Goal: Task Accomplishment & Management: Manage account settings

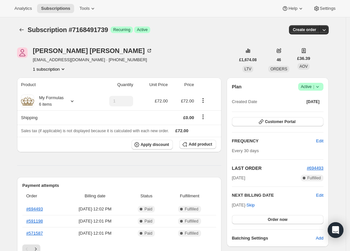
click at [313, 88] on span "Active |" at bounding box center [311, 87] width 20 height 7
click at [308, 110] on span "Cancel subscription" at bounding box center [309, 110] width 37 height 5
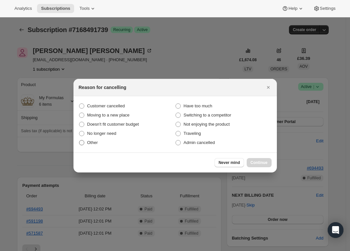
click at [91, 141] on span "Other" at bounding box center [92, 142] width 11 height 5
click at [79, 141] on input "Other" at bounding box center [79, 140] width 0 height 0
radio input "true"
click at [95, 134] on span "No longer need" at bounding box center [101, 133] width 29 height 5
click at [79, 131] on input "No longer need" at bounding box center [79, 131] width 0 height 0
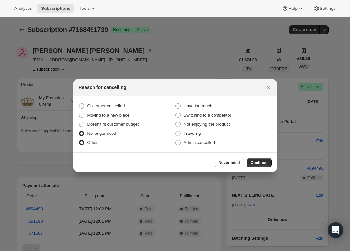
radio input "true"
radio input "false"
click at [262, 161] on span "Continue" at bounding box center [258, 162] width 17 height 5
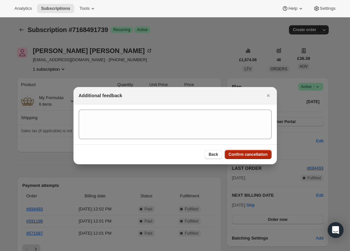
click at [251, 154] on span "Confirm cancellation" at bounding box center [247, 154] width 39 height 5
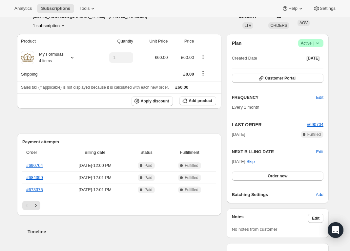
scroll to position [121, 0]
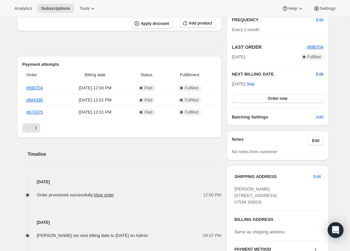
click at [320, 73] on span "Edit" at bounding box center [319, 74] width 7 height 7
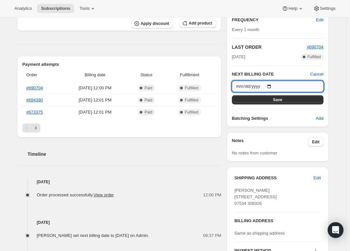
click at [273, 85] on input "2025-10-19" at bounding box center [277, 86] width 91 height 11
type input "2025-11-01"
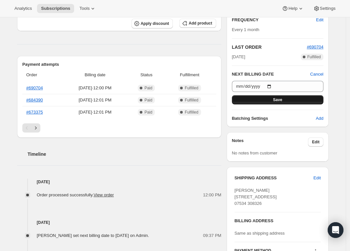
click at [276, 98] on span "Save" at bounding box center [277, 99] width 9 height 5
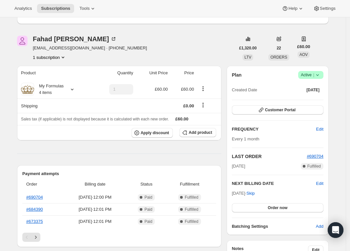
scroll to position [42, 0]
